Goal: Information Seeking & Learning: Learn about a topic

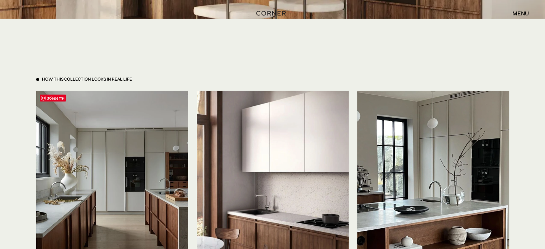
scroll to position [1624, 0]
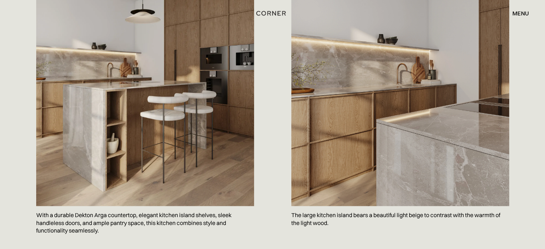
scroll to position [478, 0]
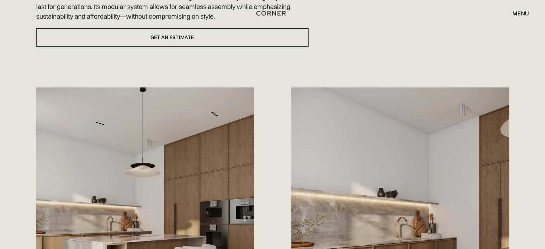
scroll to position [191, 0]
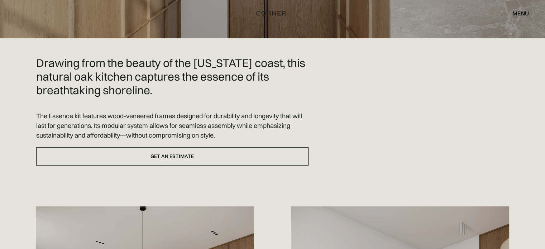
click at [125, 66] on h2 "Drawing from the beauty of the California coast, this natural oak kitchen captu…" at bounding box center [172, 76] width 272 height 40
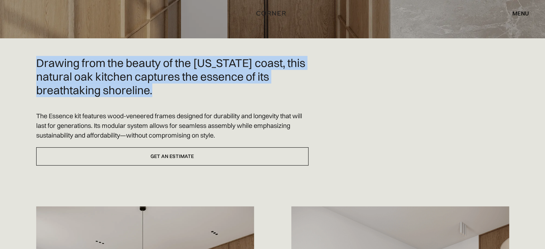
click at [125, 66] on h2 "Drawing from the beauty of the California coast, this natural oak kitchen captu…" at bounding box center [172, 76] width 272 height 40
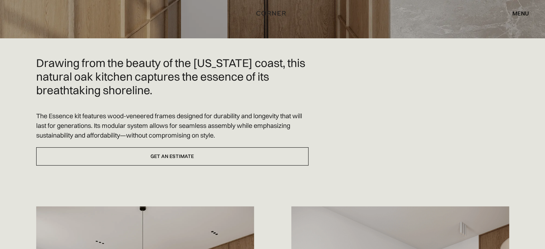
click at [70, 111] on p "The Essence kit features wood-veneered frames designed for durability and longe…" at bounding box center [172, 125] width 272 height 29
click at [62, 111] on p "The Essence kit features wood-veneered frames designed for durability and longe…" at bounding box center [172, 125] width 272 height 29
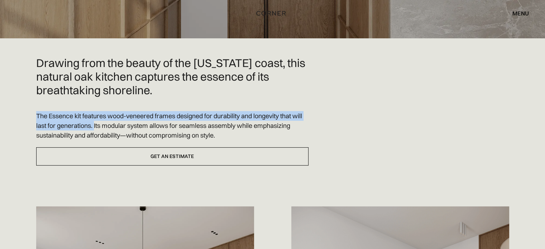
drag, startPoint x: 94, startPoint y: 111, endPoint x: 15, endPoint y: 96, distance: 80.2
copy div "The Essence kit features wood-veneered frames designed for durability and longe…"
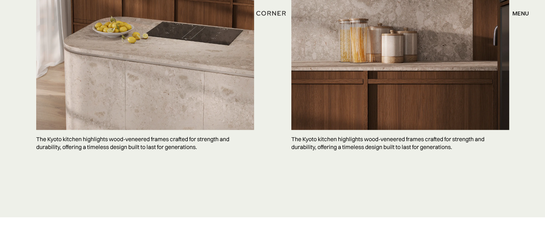
scroll to position [1767, 0]
